Goal: Task Accomplishment & Management: Manage account settings

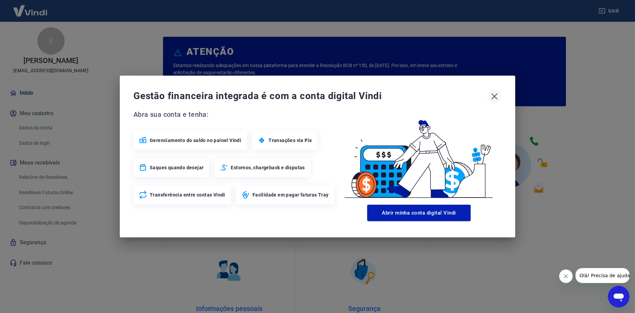
click at [496, 95] on icon "button" at bounding box center [494, 96] width 6 height 6
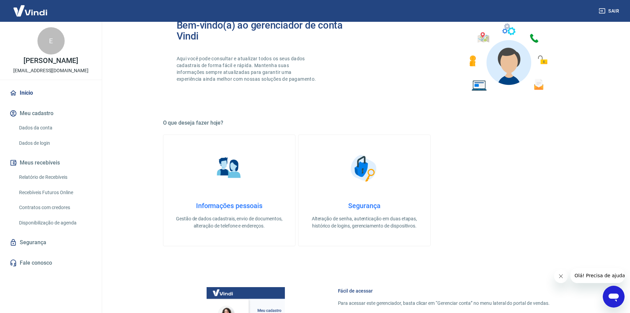
scroll to position [102, 0]
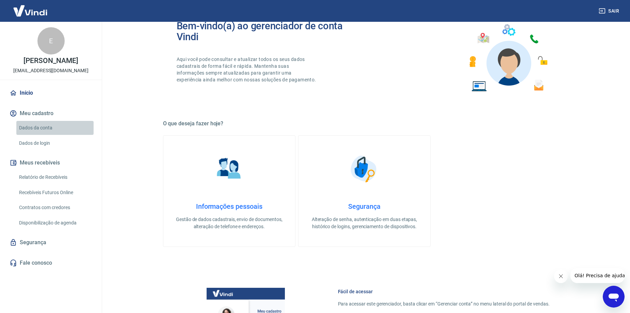
click at [31, 126] on link "Dados da conta" at bounding box center [54, 128] width 77 height 14
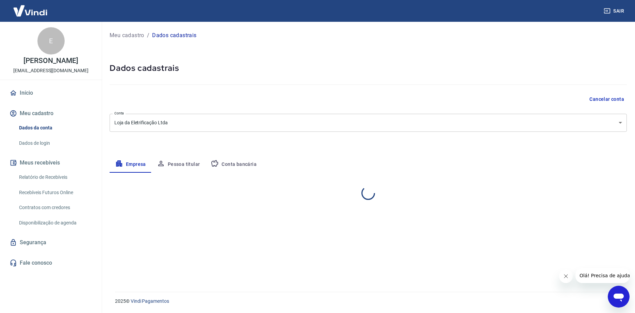
select select "PR"
select select "business"
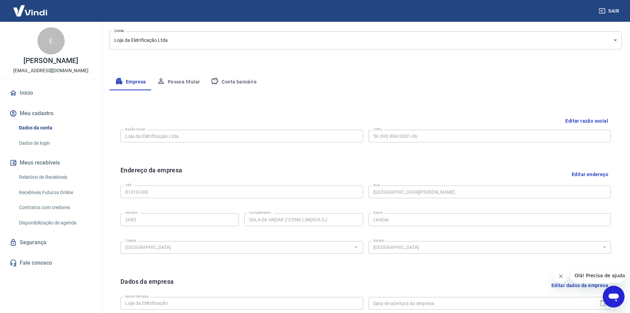
scroll to position [102, 0]
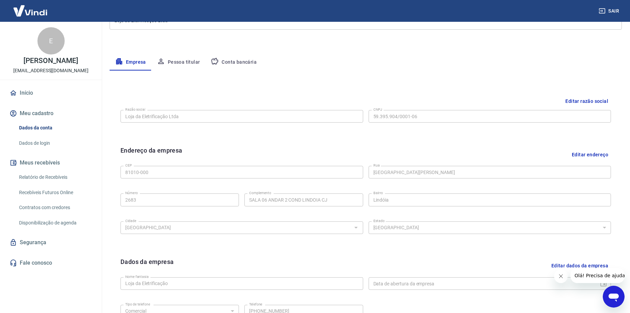
click at [174, 62] on button "Pessoa titular" at bounding box center [178, 62] width 54 height 16
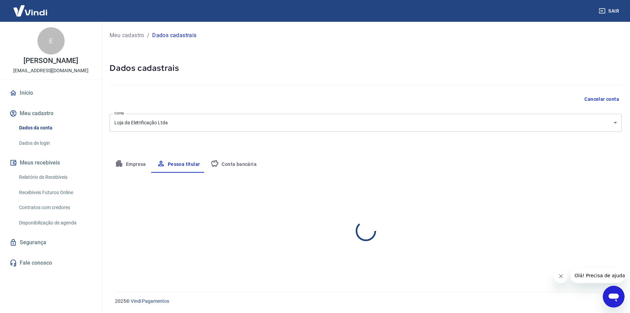
scroll to position [0, 0]
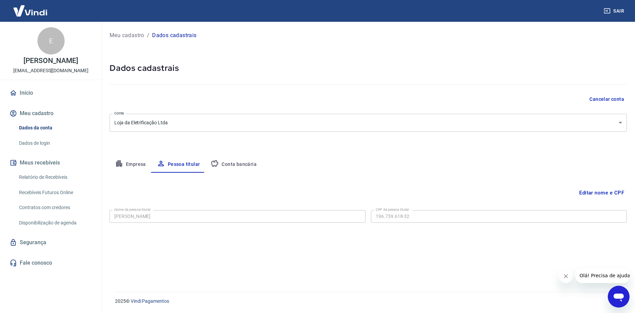
click at [238, 165] on button "Conta bancária" at bounding box center [233, 164] width 57 height 16
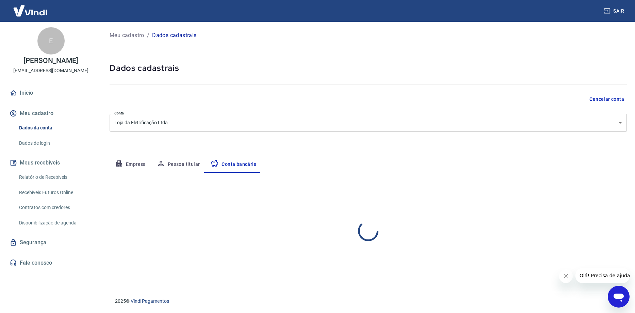
select select "1"
click at [31, 88] on link "Início" at bounding box center [50, 92] width 85 height 15
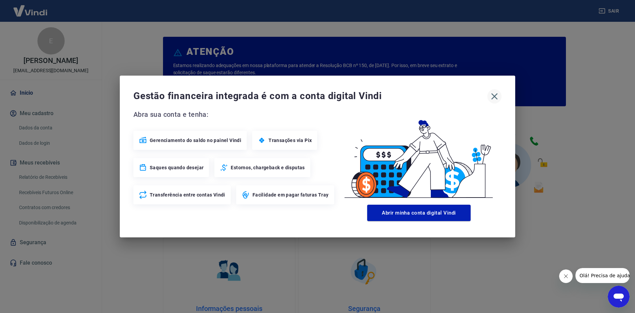
click at [496, 94] on icon "button" at bounding box center [494, 96] width 6 height 6
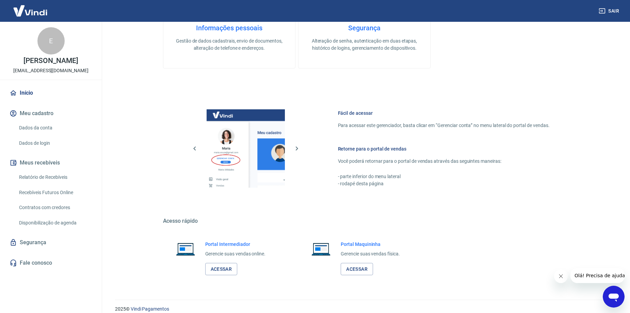
scroll to position [288, 0]
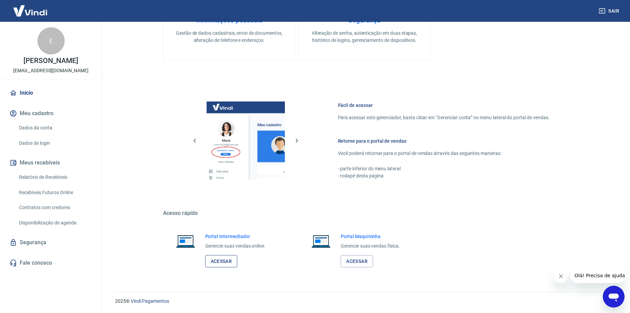
click at [215, 263] on link "Acessar" at bounding box center [221, 261] width 32 height 13
